Goal: Navigation & Orientation: Find specific page/section

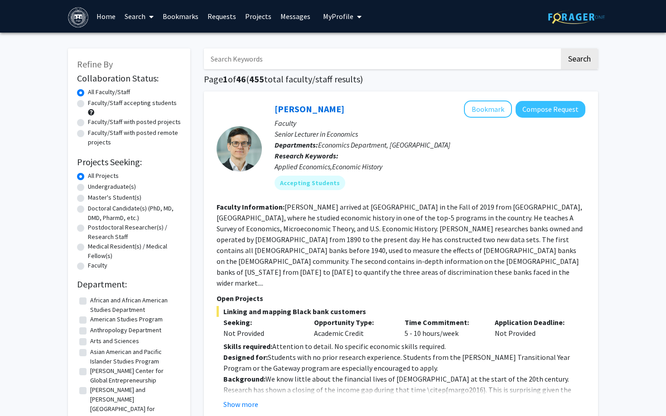
click at [113, 19] on link "Home" at bounding box center [106, 16] width 28 height 32
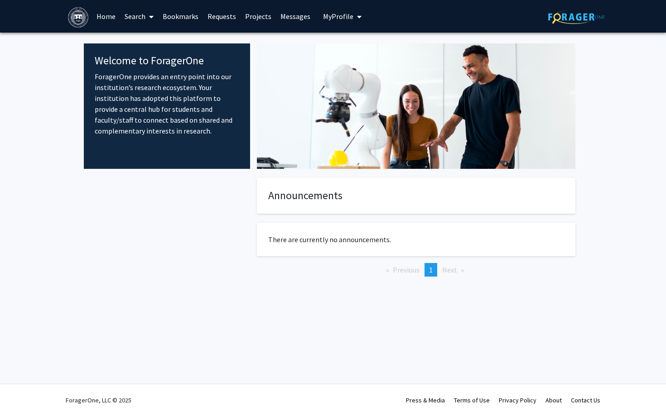
click at [134, 19] on link "Search" at bounding box center [139, 16] width 38 height 32
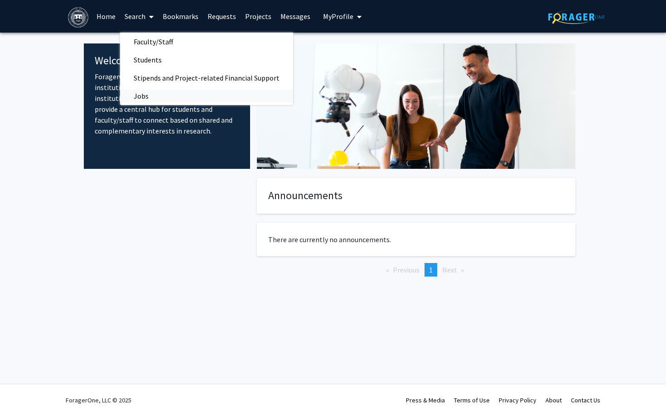
click at [138, 95] on span "Jobs" at bounding box center [141, 96] width 42 height 18
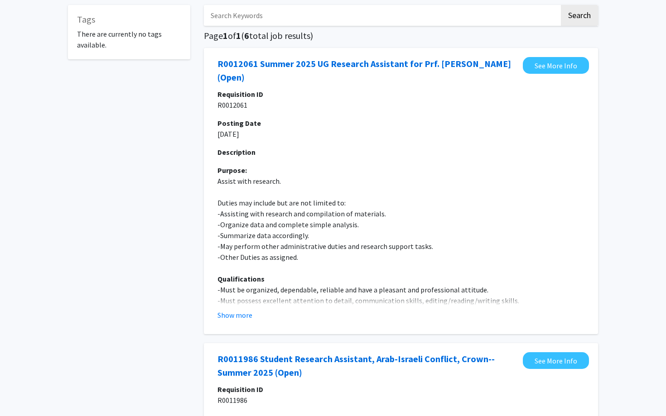
scroll to position [27, 0]
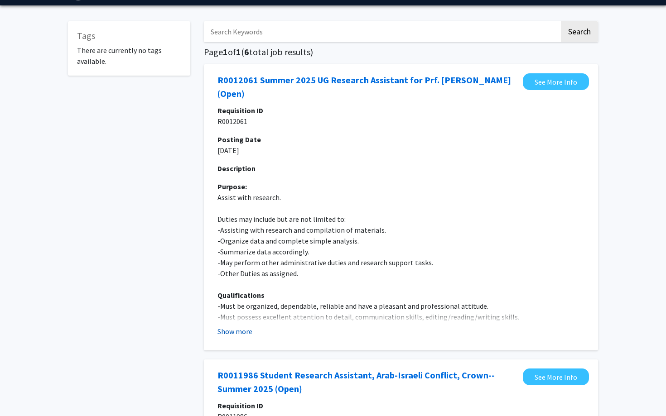
click at [236, 326] on button "Show more" at bounding box center [235, 331] width 35 height 11
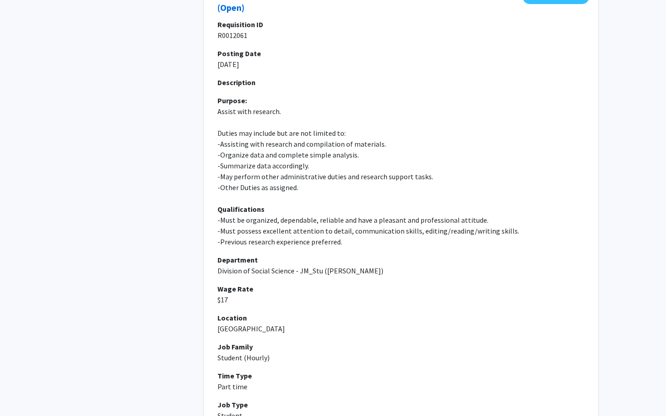
scroll to position [113, 0]
